Goal: Task Accomplishment & Management: Use online tool/utility

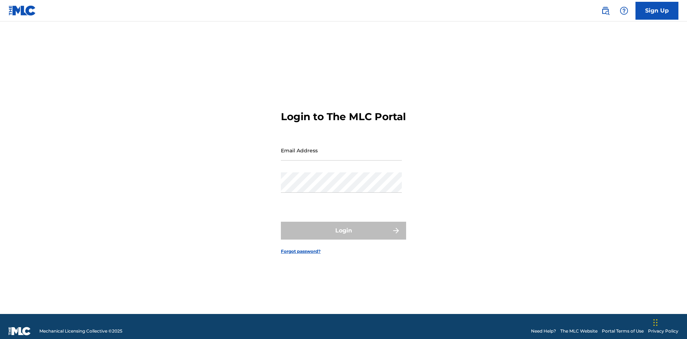
scroll to position [9, 0]
click at [341, 147] on input "Email Address" at bounding box center [341, 150] width 121 height 20
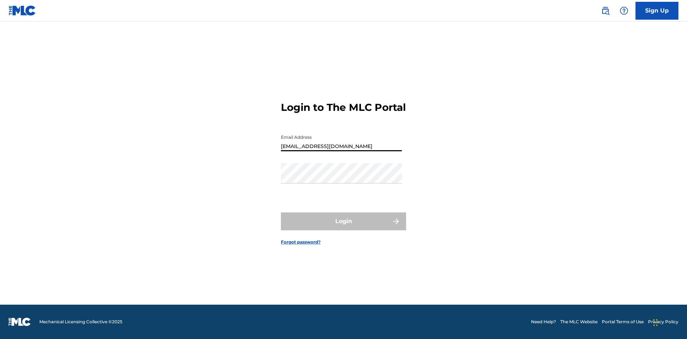
type input "[EMAIL_ADDRESS][DOMAIN_NAME]"
click at [343, 228] on button "Login" at bounding box center [343, 222] width 125 height 18
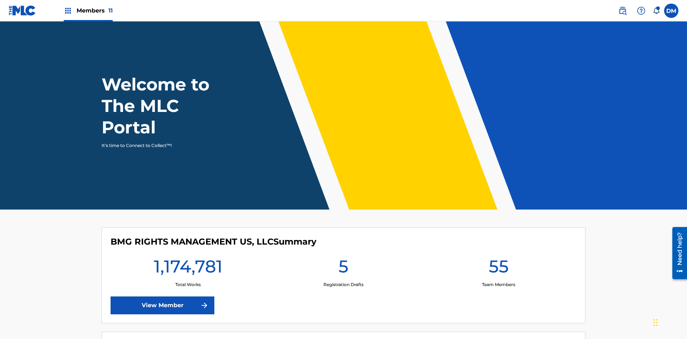
click at [88, 10] on span "Members 11" at bounding box center [95, 10] width 36 height 8
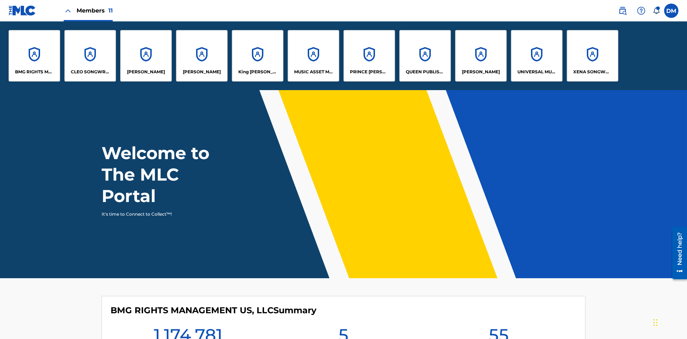
click at [369, 72] on p "PRINCE MCTESTERSON" at bounding box center [369, 72] width 39 height 6
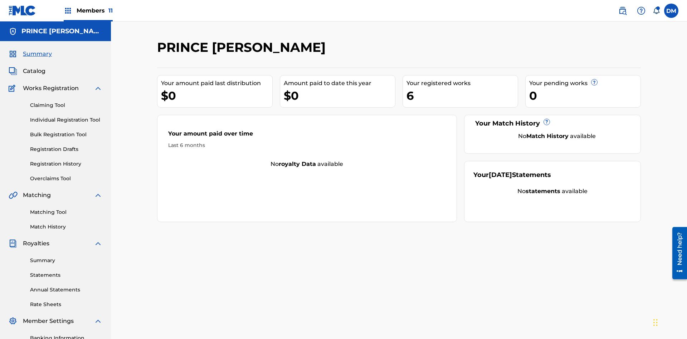
click at [66, 116] on link "Individual Registration Tool" at bounding box center [66, 120] width 72 height 8
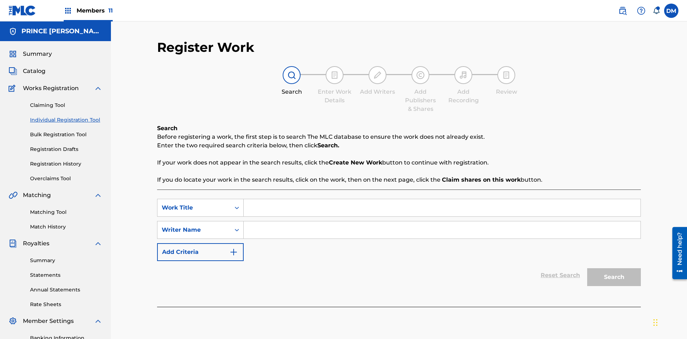
click at [442, 199] on input "Search Form" at bounding box center [442, 207] width 397 height 17
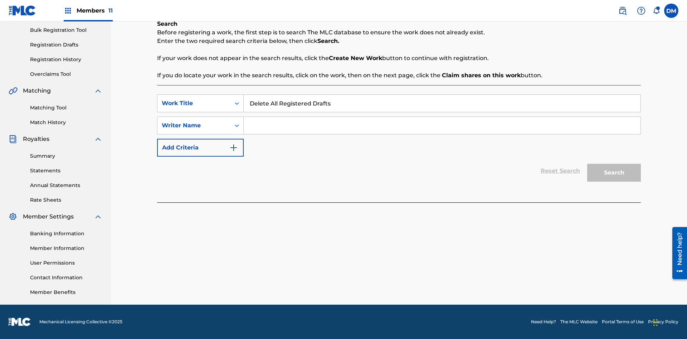
type input "Delete All Registered Drafts"
click at [442, 126] on input "Search Form" at bounding box center [442, 125] width 397 height 17
type input "QWERTYUIOP"
click at [614, 173] on button "Search" at bounding box center [614, 173] width 54 height 18
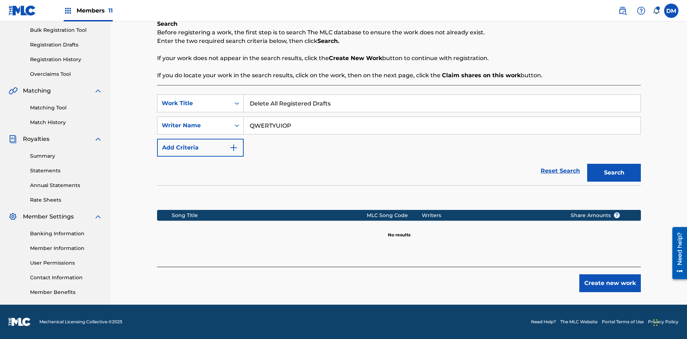
click at [610, 283] on button "Create new work" at bounding box center [610, 283] width 62 height 18
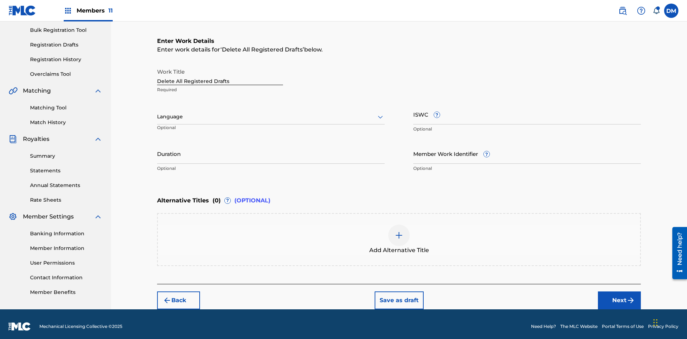
click at [399, 296] on button "Save as draft" at bounding box center [399, 301] width 49 height 18
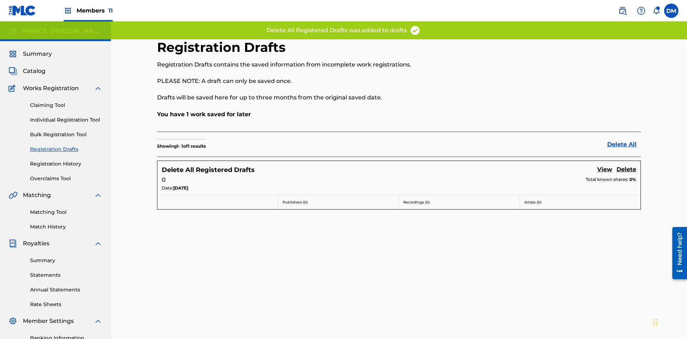
click at [624, 140] on link "Delete All" at bounding box center [624, 144] width 34 height 9
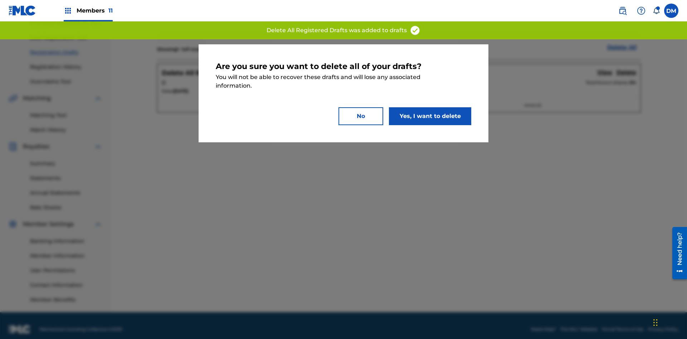
scroll to position [104, 0]
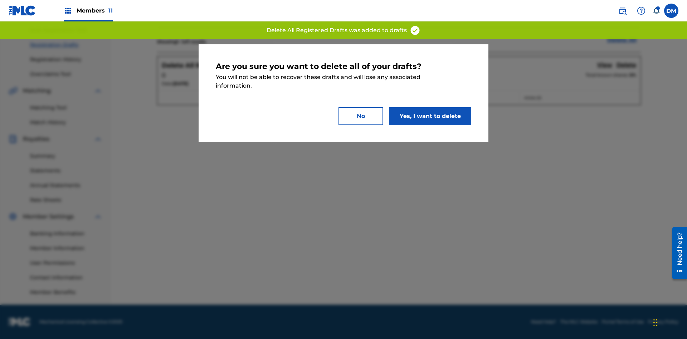
click at [430, 116] on button "Yes, I want to delete" at bounding box center [430, 116] width 82 height 18
